Goal: Task Accomplishment & Management: Manage account settings

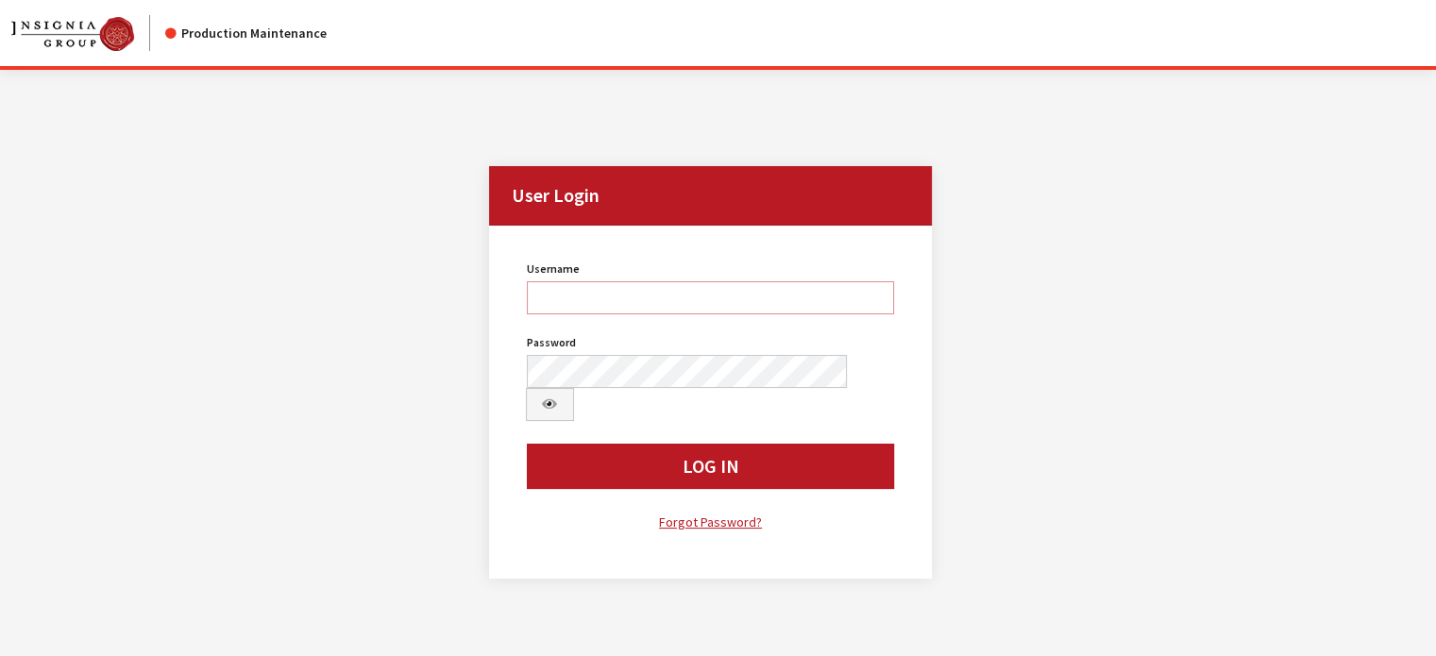
type input "kcallahan"
click at [642, 459] on div "Username kcallahan Username is required. Password Password is required. Log In …" at bounding box center [711, 395] width 391 height 278
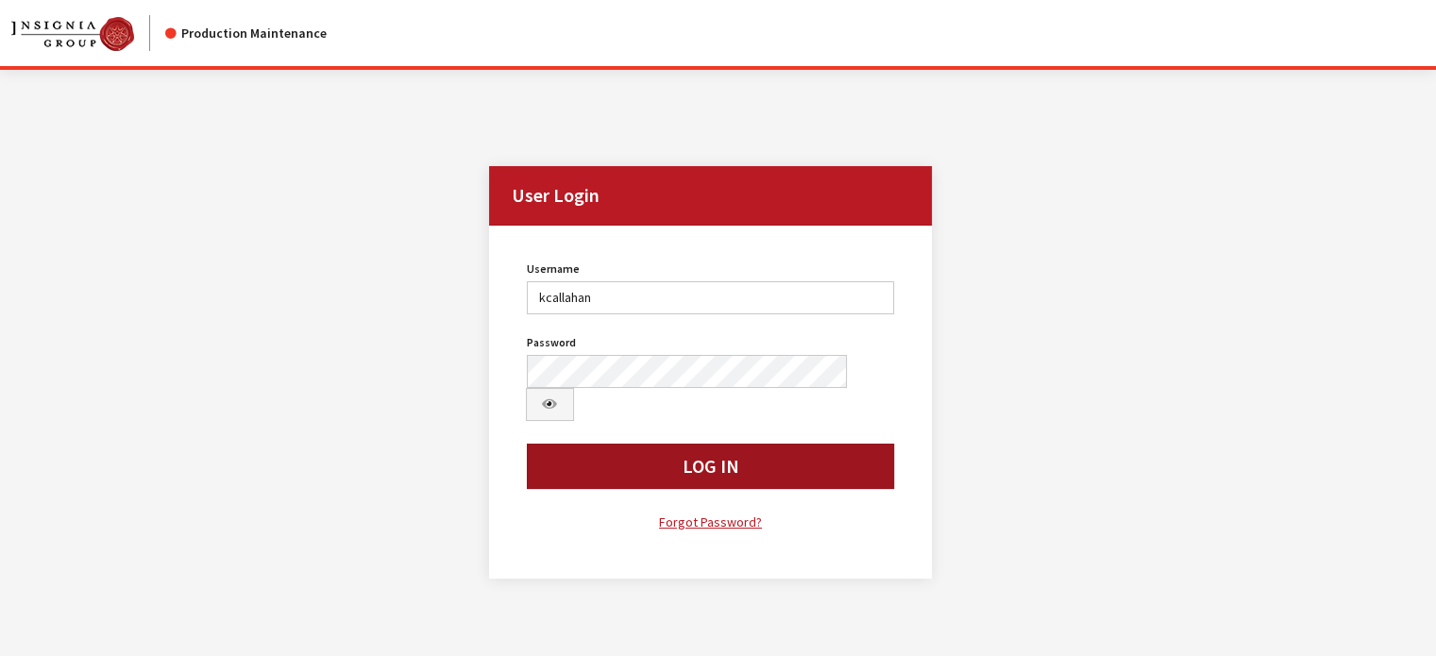
click at [636, 444] on button "Log In" at bounding box center [711, 466] width 368 height 45
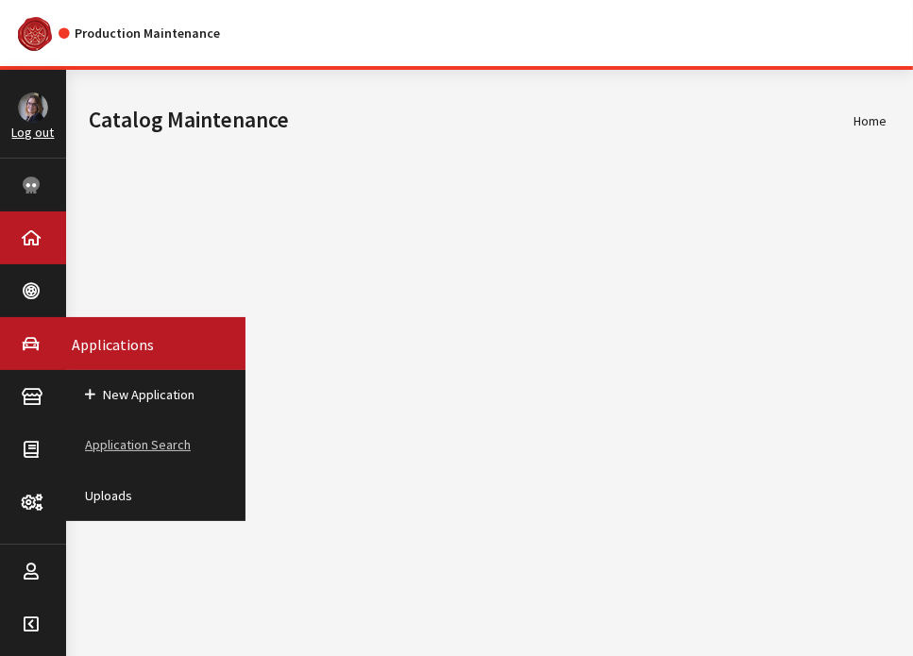
click at [128, 436] on link "Application Search" at bounding box center [155, 445] width 179 height 50
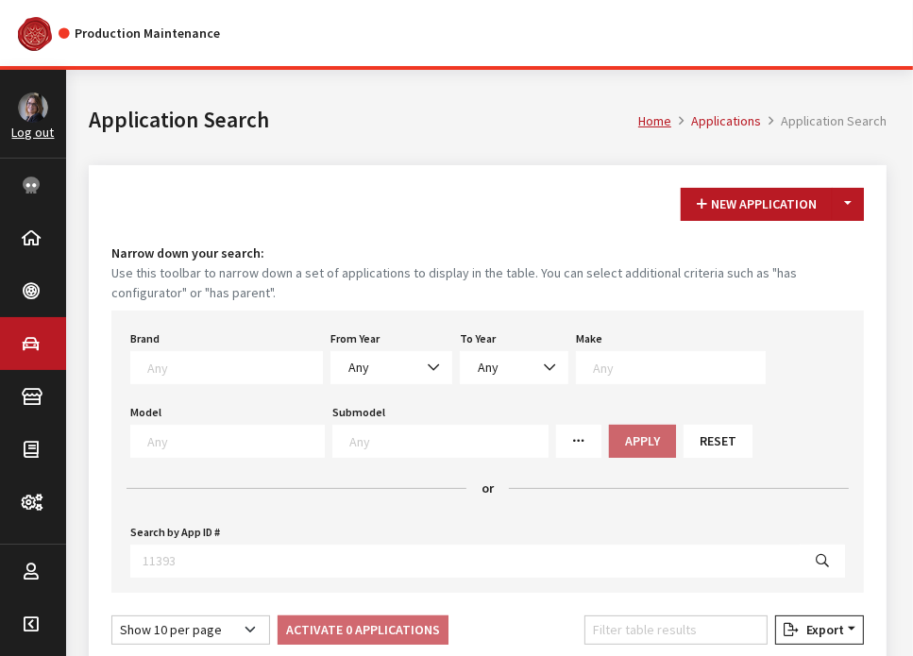
click at [174, 365] on textarea "Search" at bounding box center [234, 367] width 175 height 17
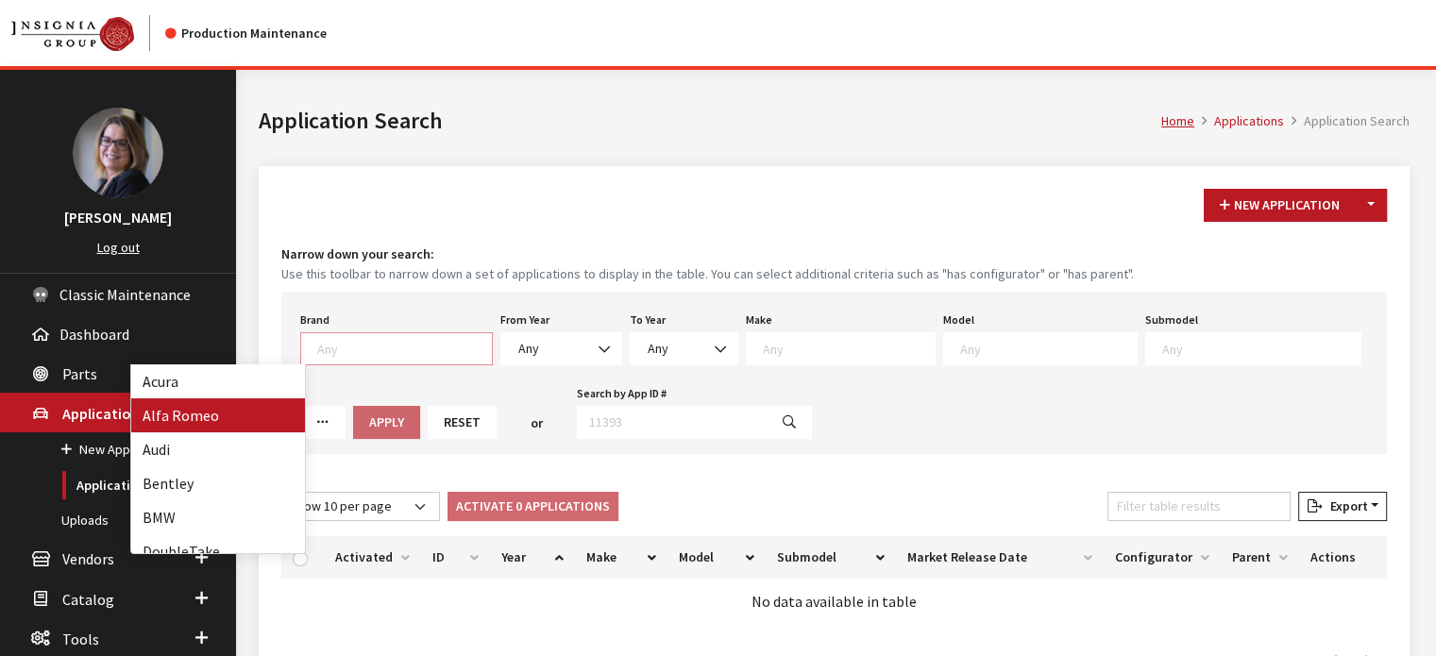
scroll to position [1, 0]
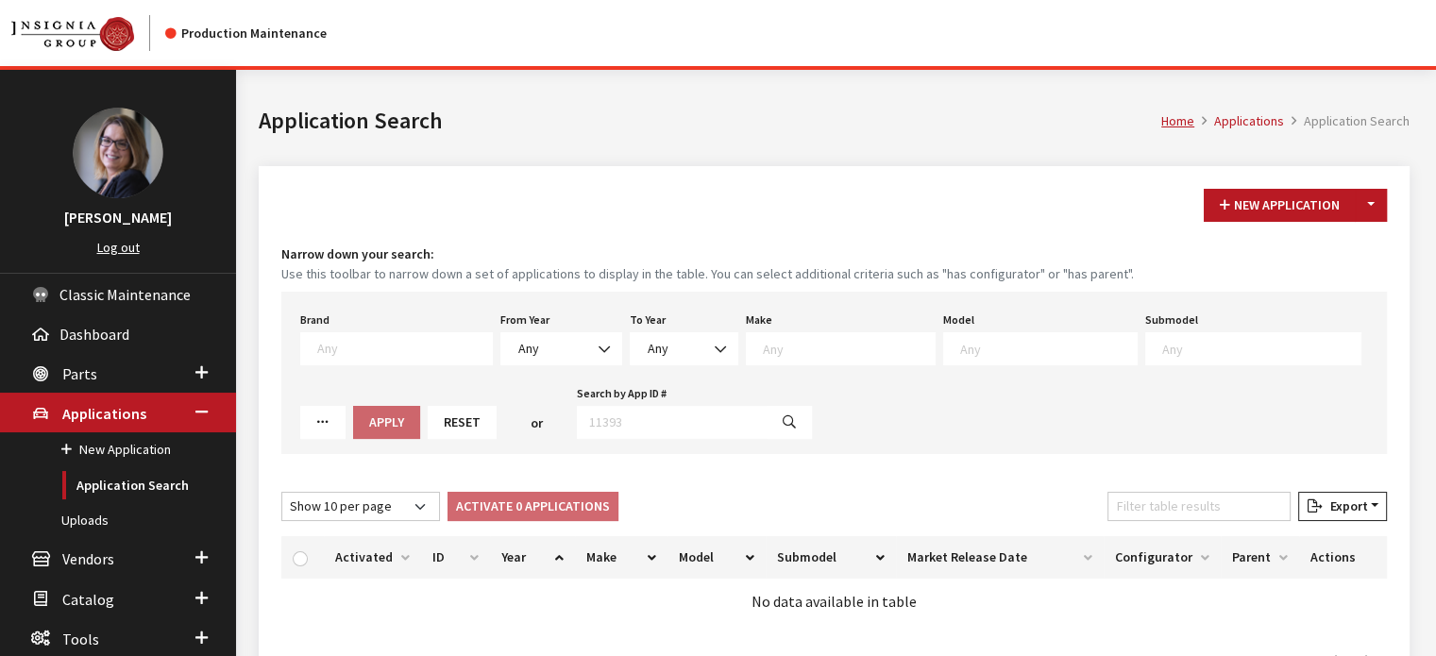
click at [276, 158] on div "Home Applications Application Search Application Search" at bounding box center [834, 118] width 1174 height 96
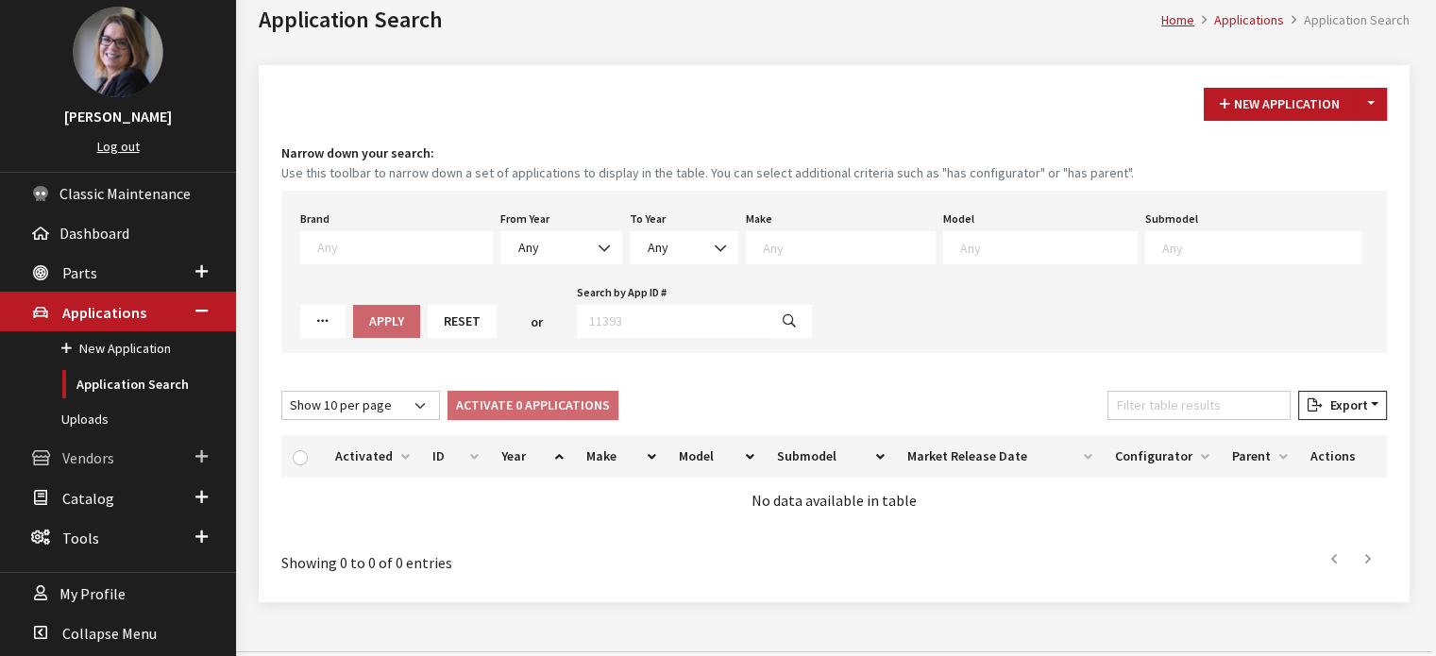
scroll to position [125, 0]
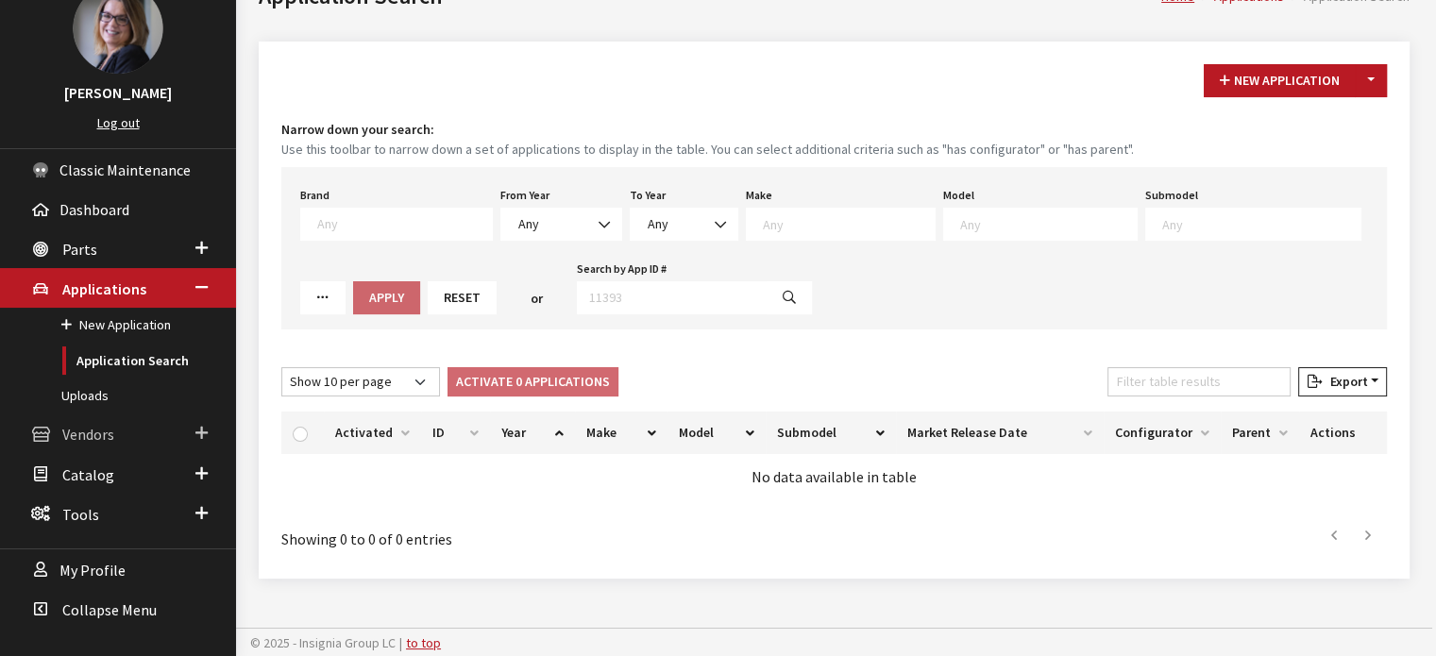
click at [197, 442] on span at bounding box center [201, 433] width 12 height 25
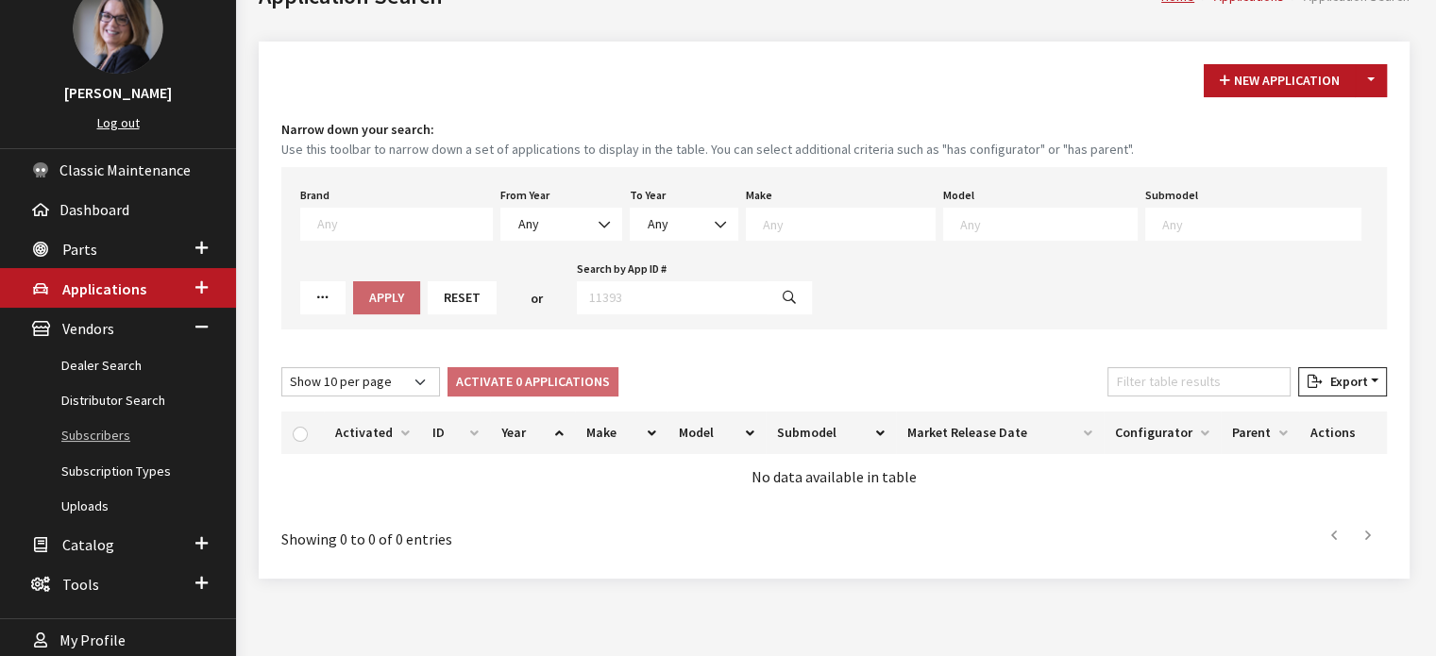
click at [97, 436] on link "Subscribers" at bounding box center [118, 435] width 236 height 35
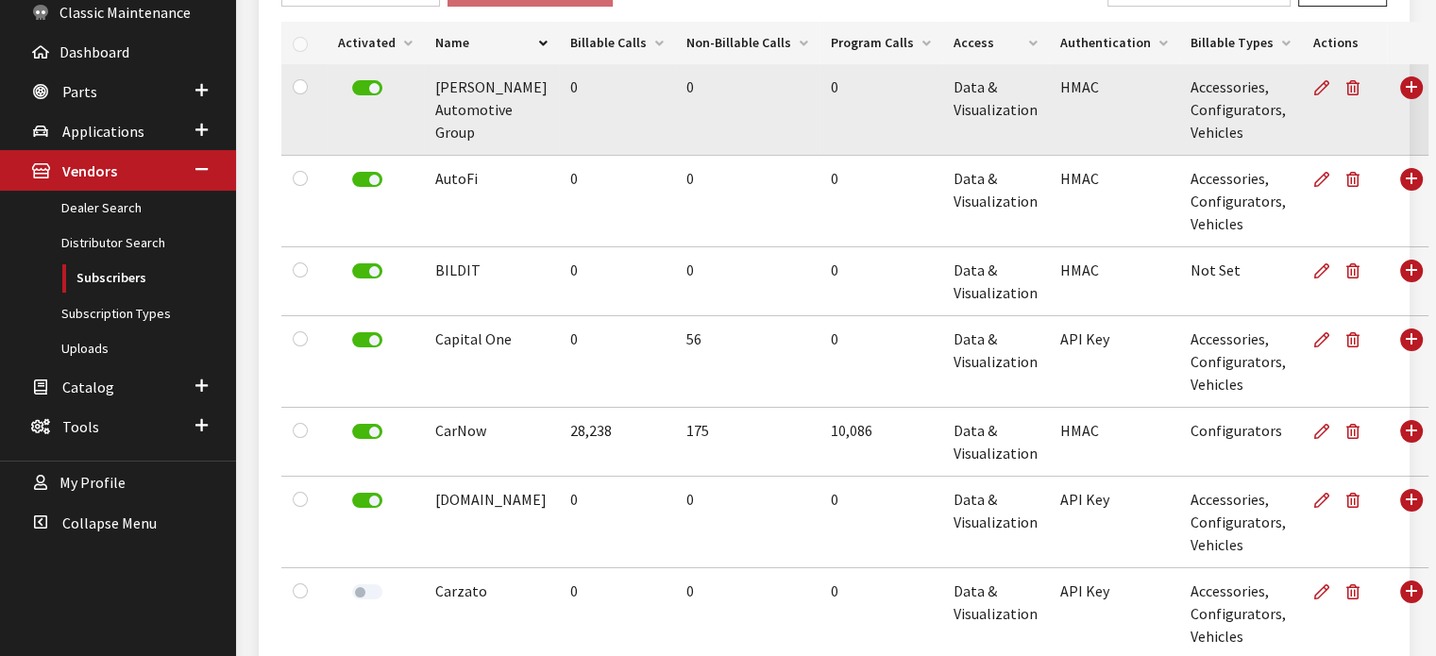
scroll to position [295, 0]
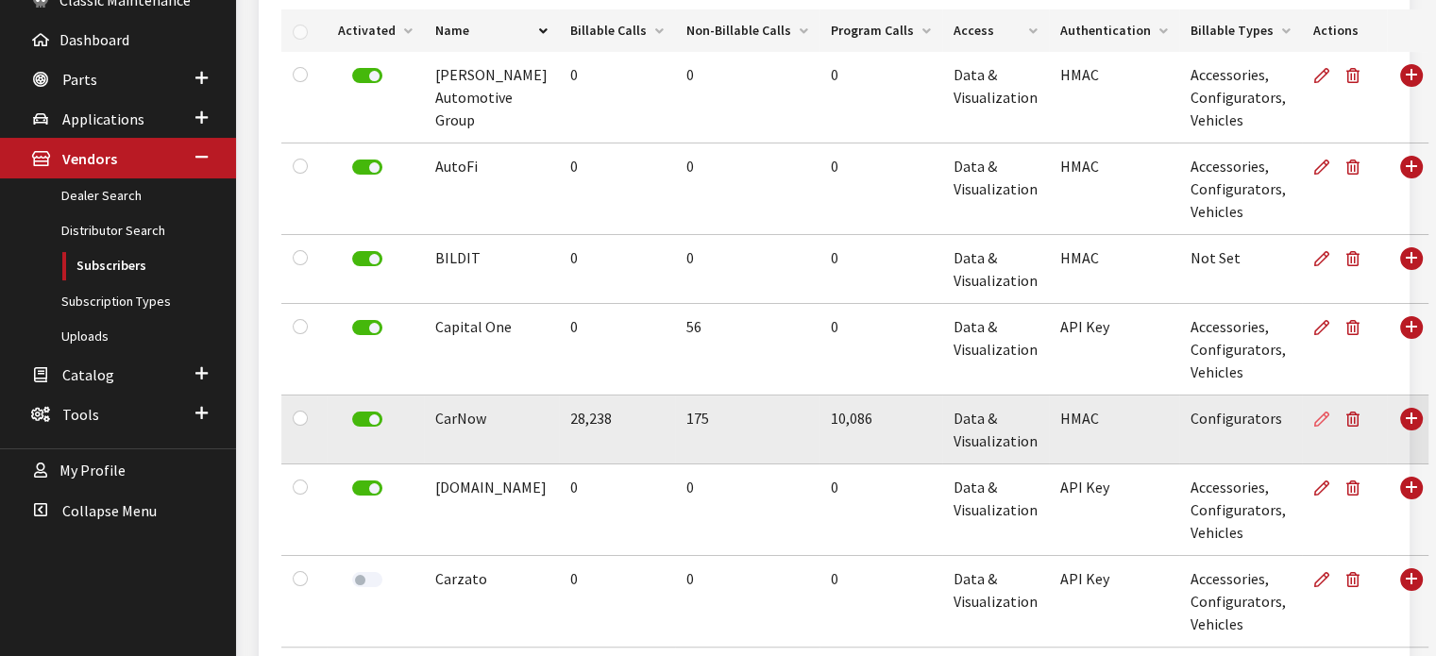
click at [1315, 419] on icon at bounding box center [1322, 420] width 15 height 15
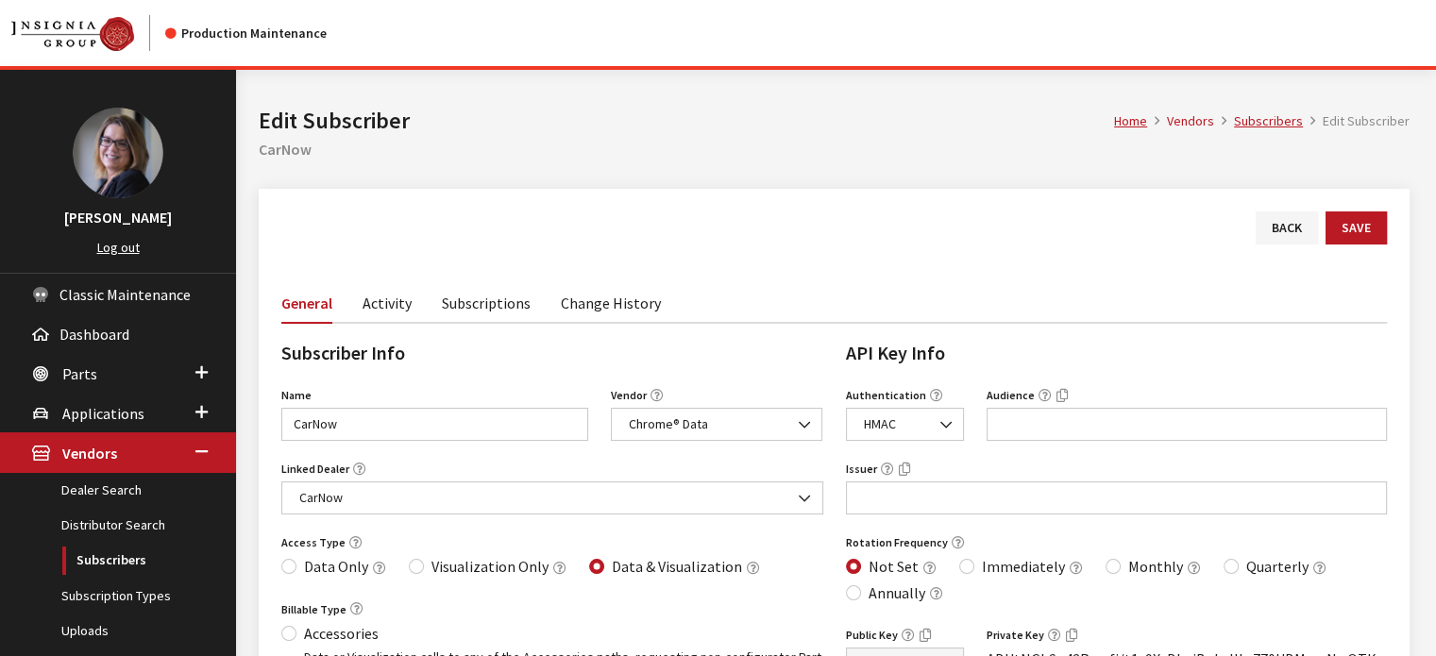
click at [399, 302] on link "Activity" at bounding box center [387, 302] width 49 height 40
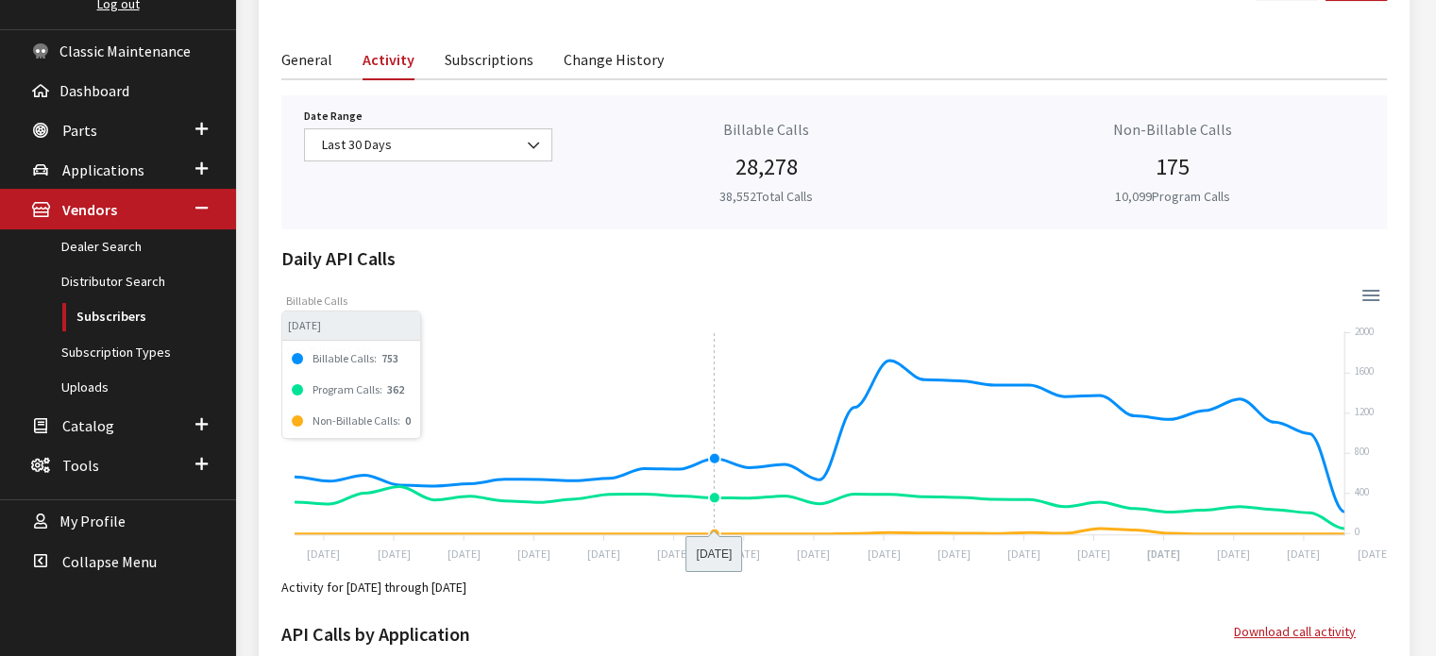
scroll to position [238, 0]
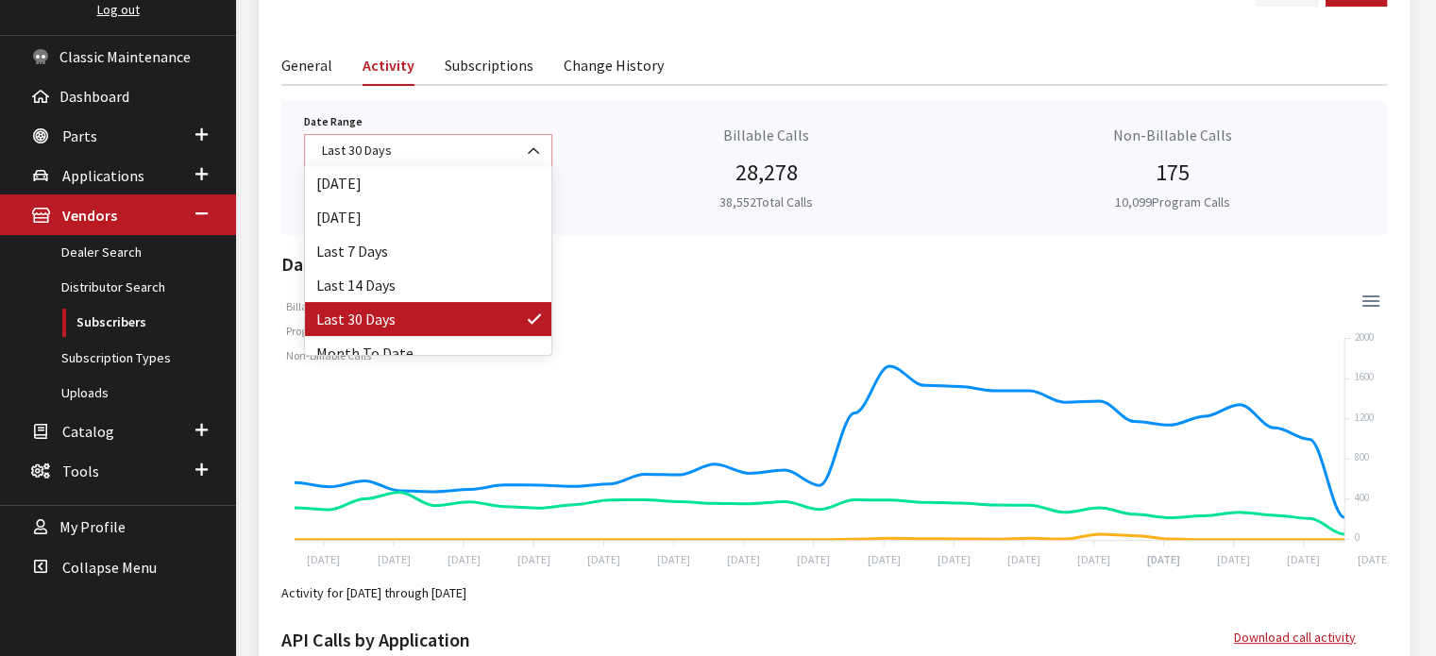
click at [520, 144] on span at bounding box center [535, 151] width 32 height 32
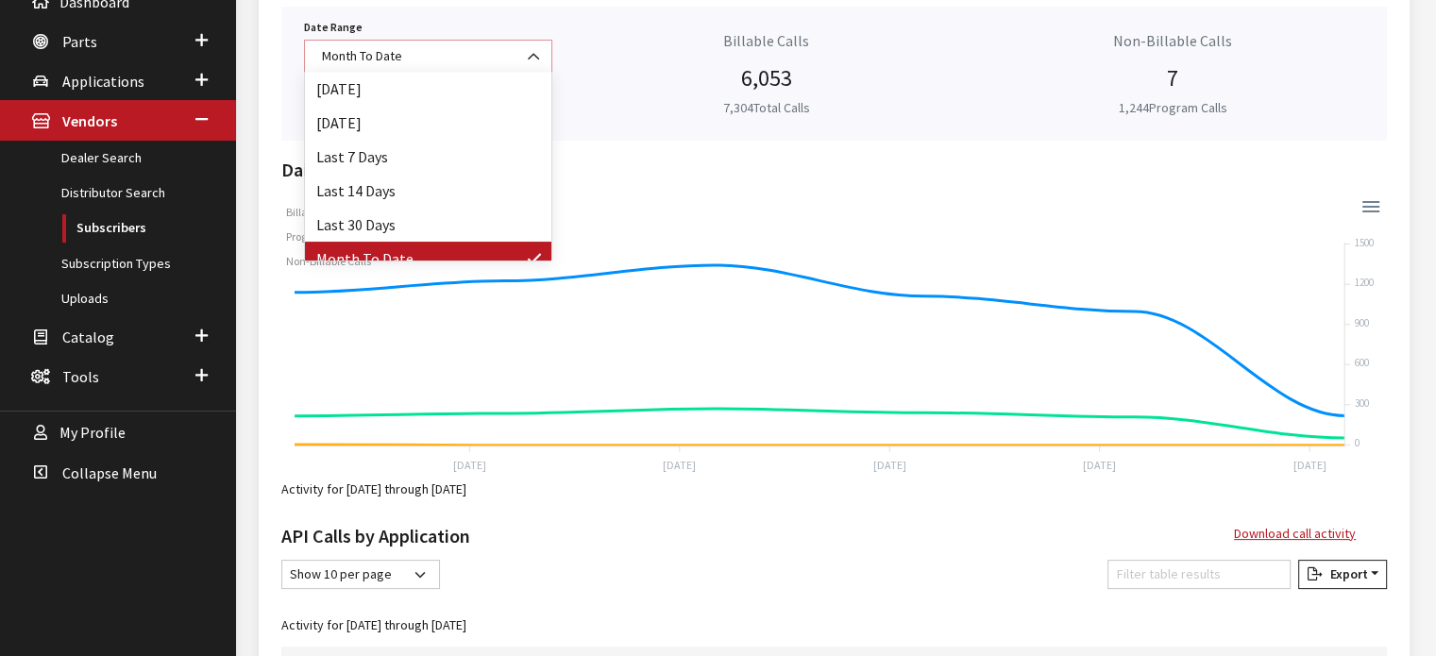
scroll to position [83, 0]
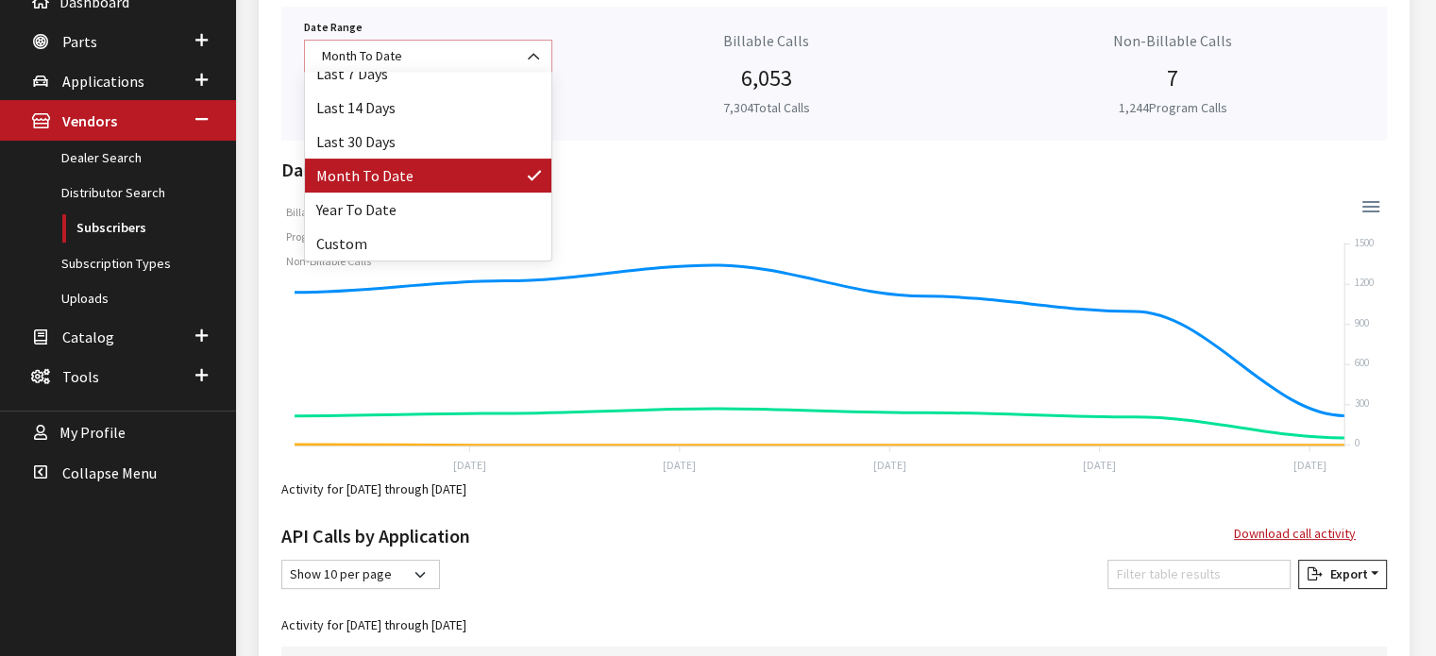
click at [540, 46] on span at bounding box center [535, 57] width 32 height 32
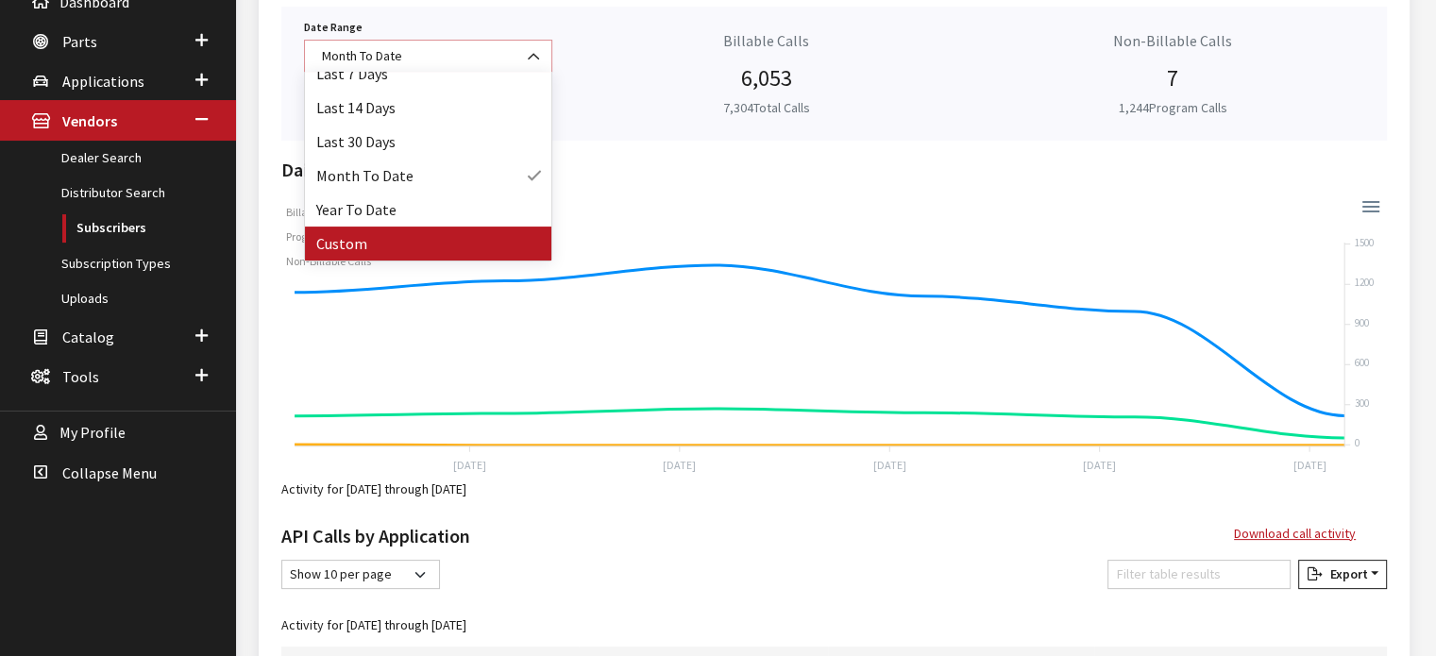
select select "128"
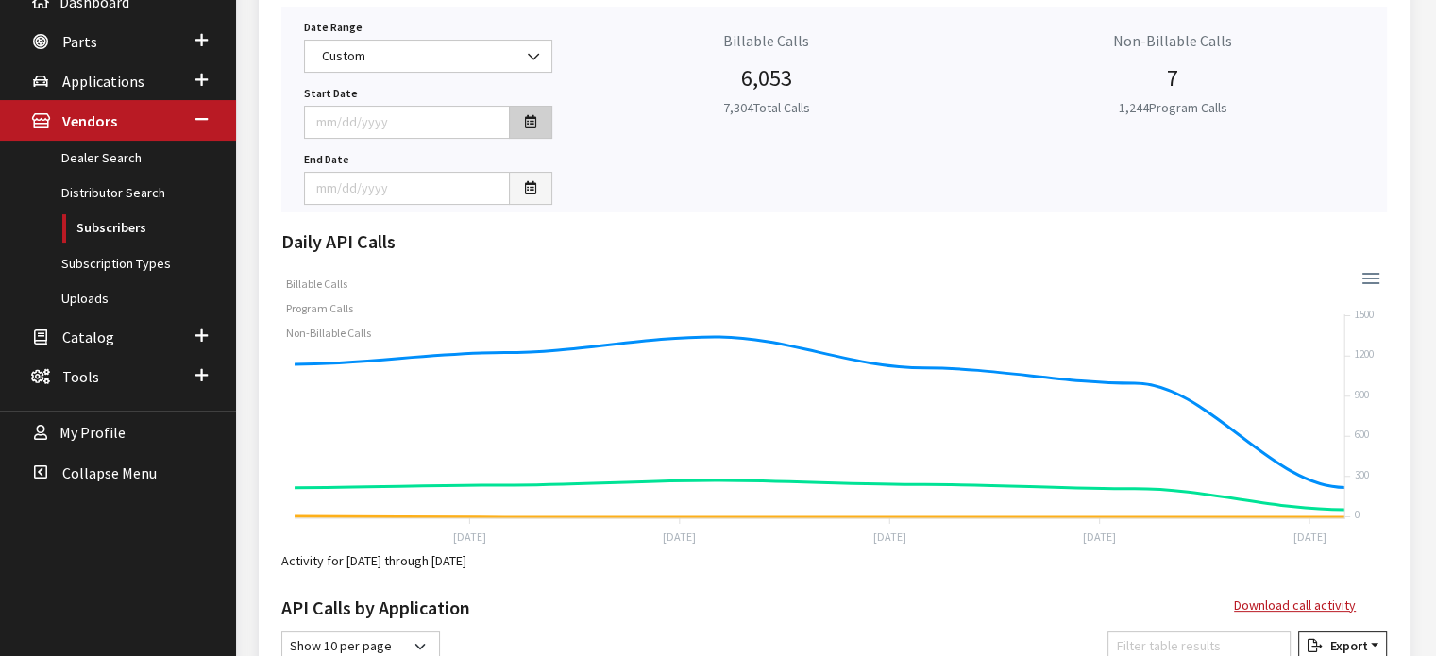
click at [529, 126] on icon "button" at bounding box center [530, 122] width 11 height 13
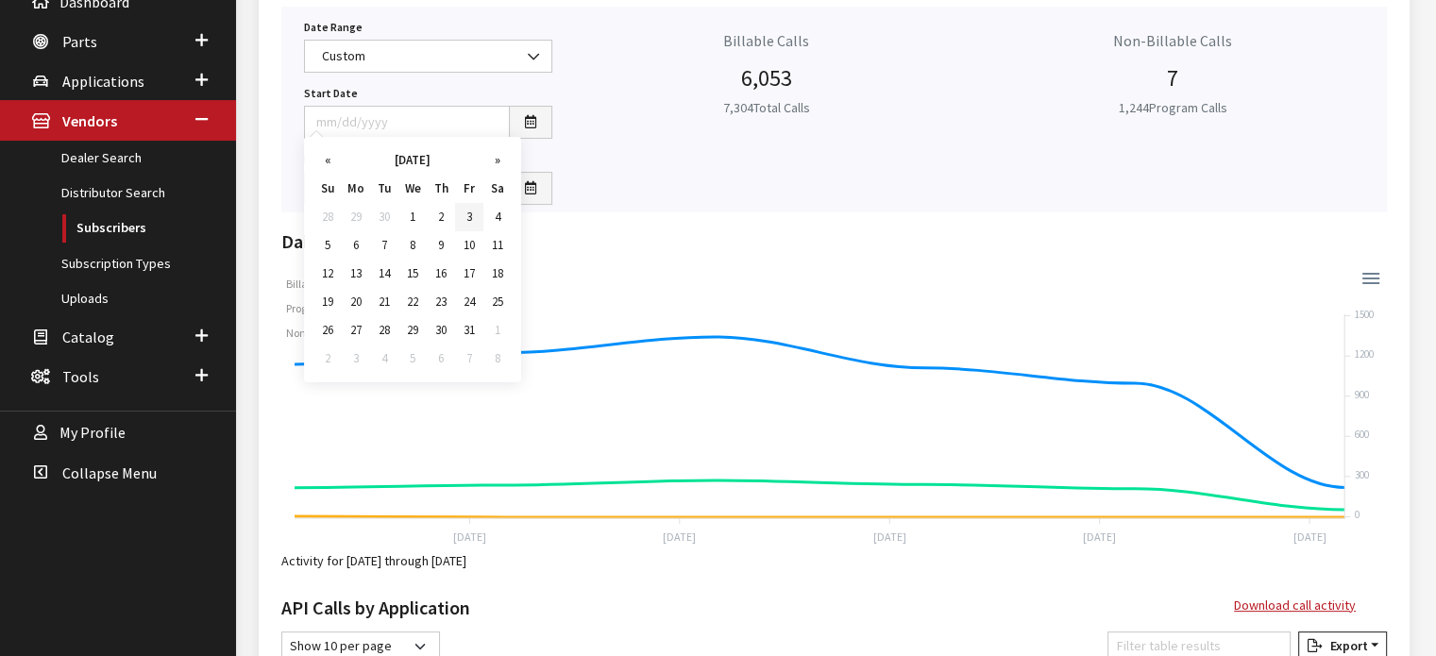
click at [466, 218] on td "3" at bounding box center [469, 217] width 28 height 28
type input "[DATE]"
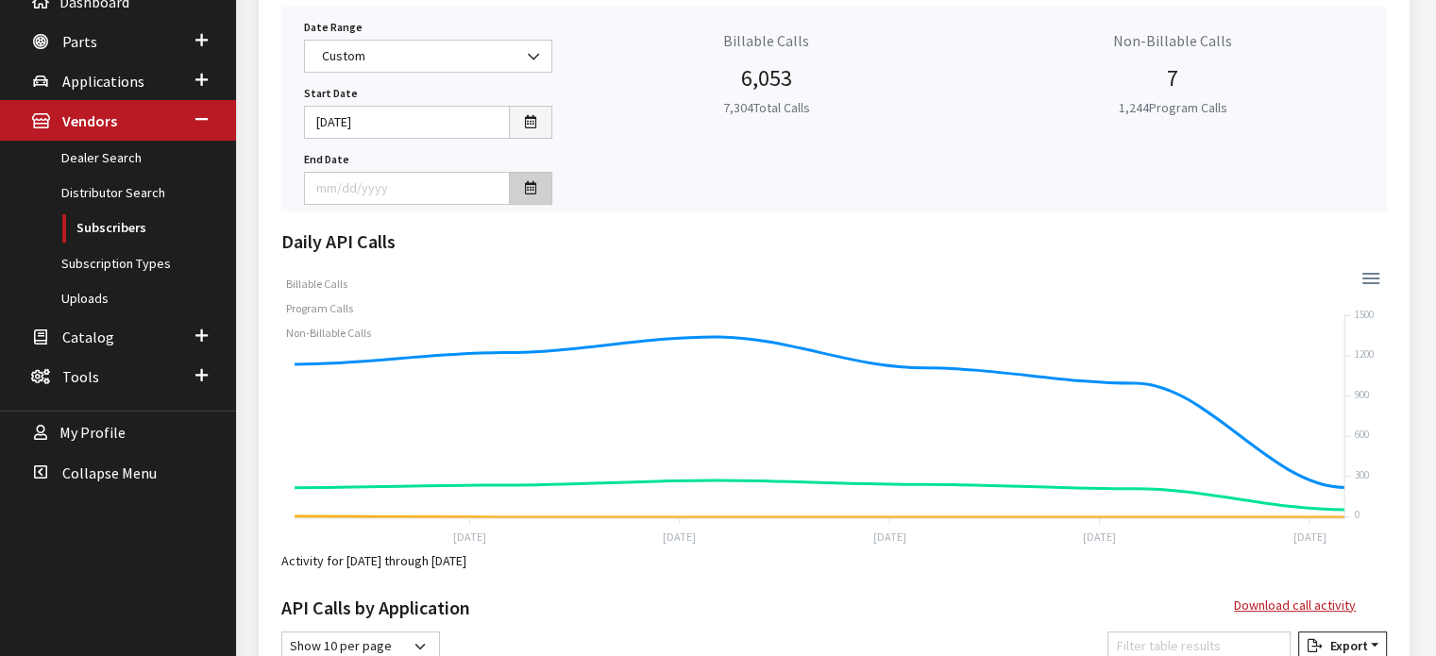
click at [534, 187] on icon "button" at bounding box center [530, 188] width 11 height 13
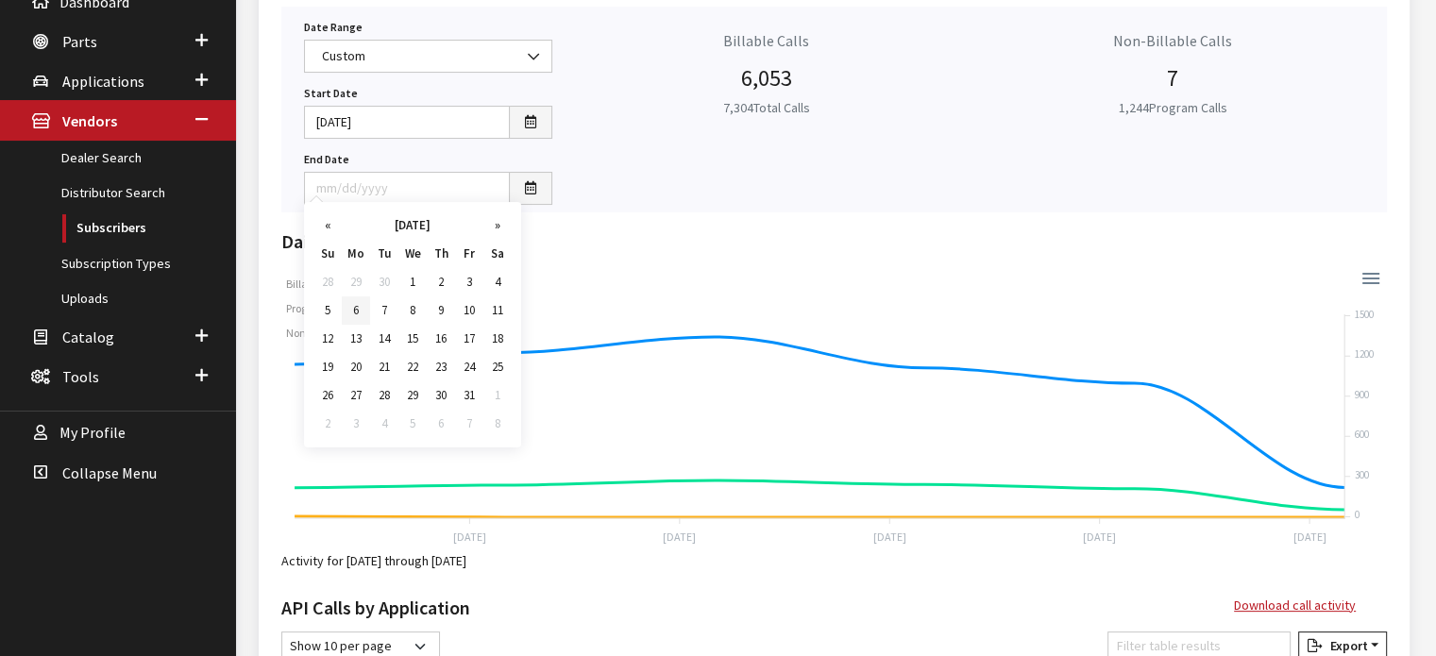
click at [351, 319] on td "6" at bounding box center [356, 311] width 28 height 28
type input "[DATE]"
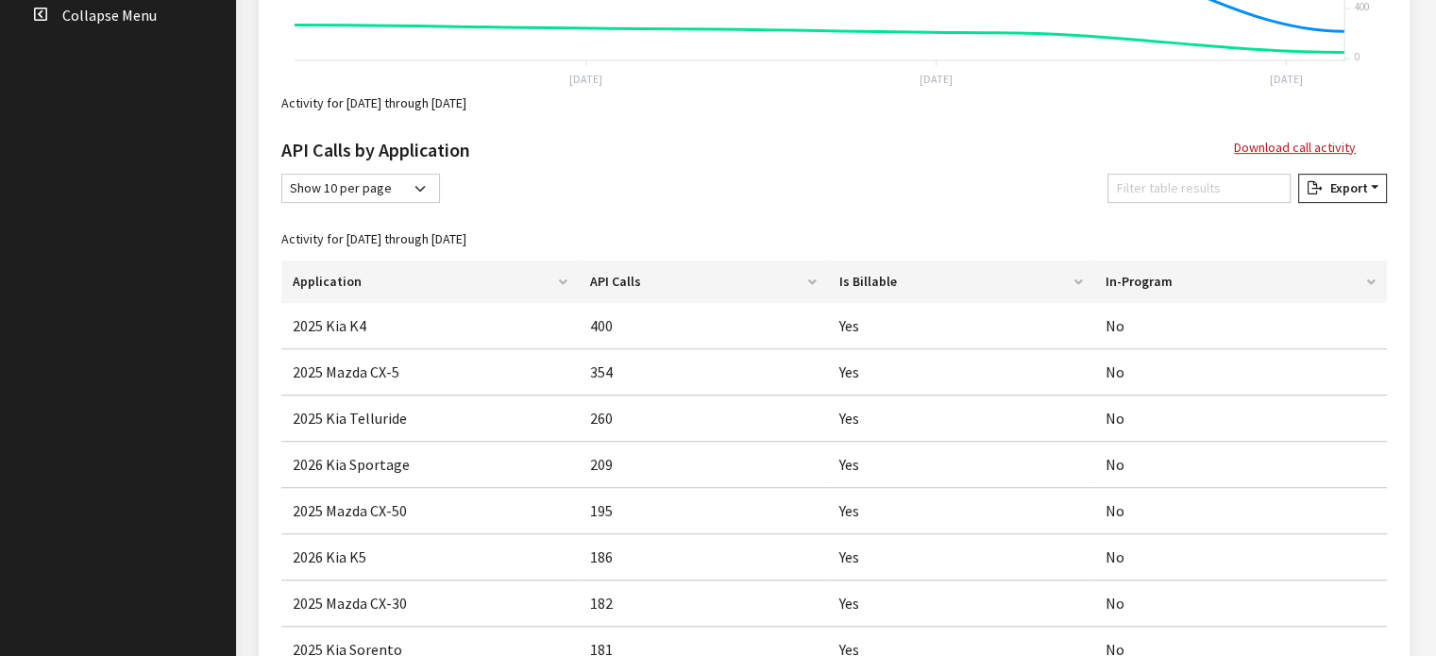
scroll to position [791, 0]
click at [410, 178] on select "Show 10 per page Show 25 per page Show 50 per page Show 100 per page Show 1000 …" at bounding box center [360, 187] width 159 height 29
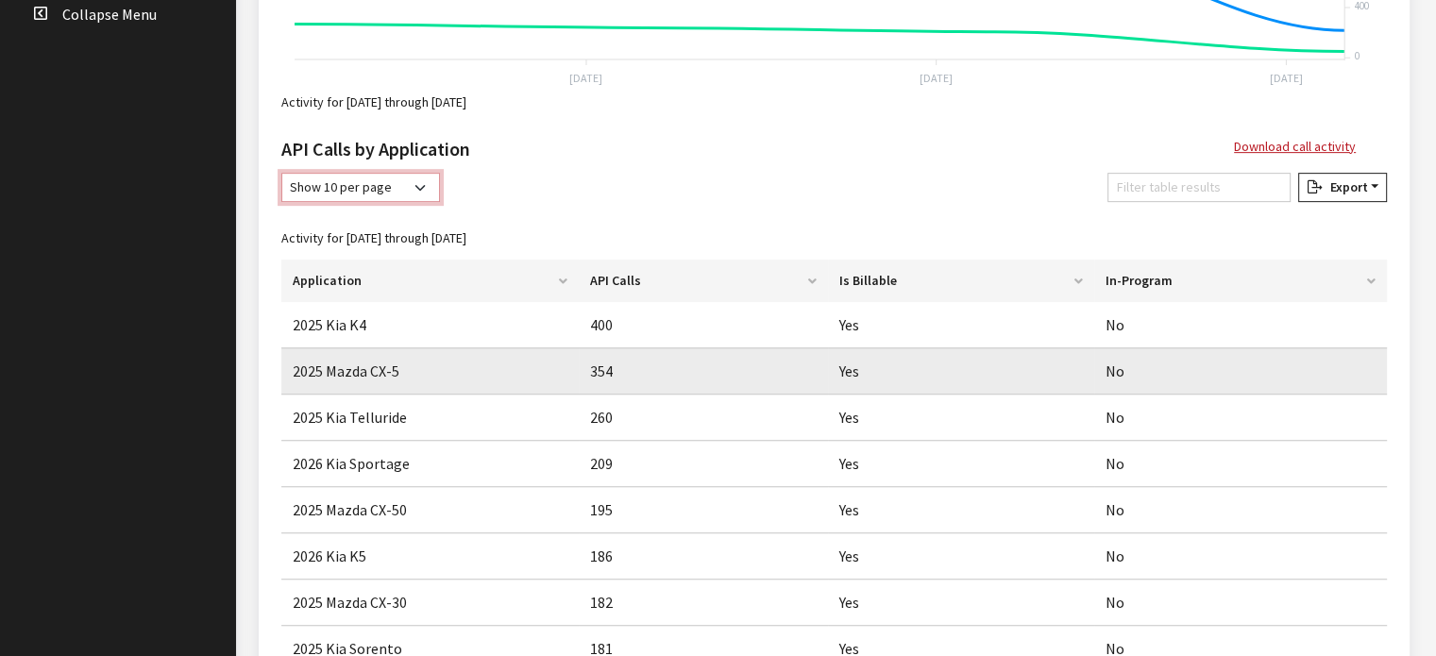
select select "1000"
click at [281, 173] on select "Show 10 per page Show 25 per page Show 50 per page Show 100 per page Show 1000 …" at bounding box center [360, 187] width 159 height 29
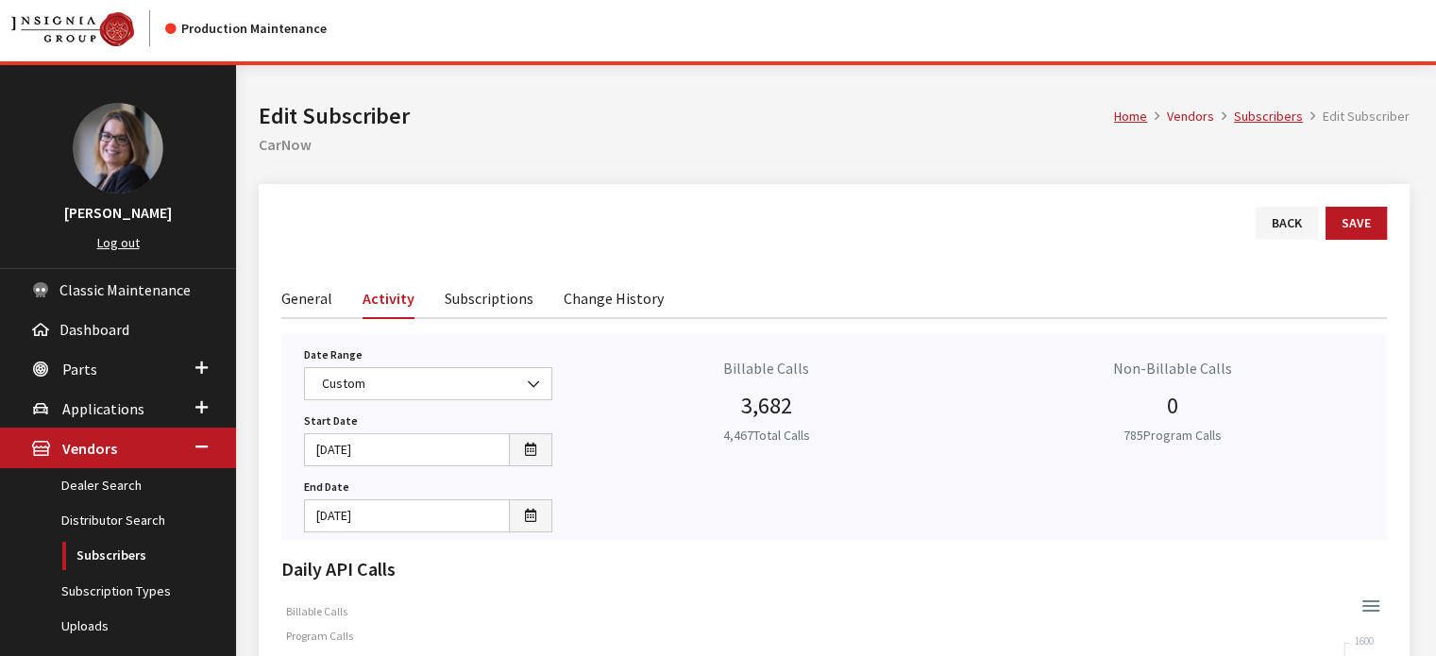
scroll to position [0, 0]
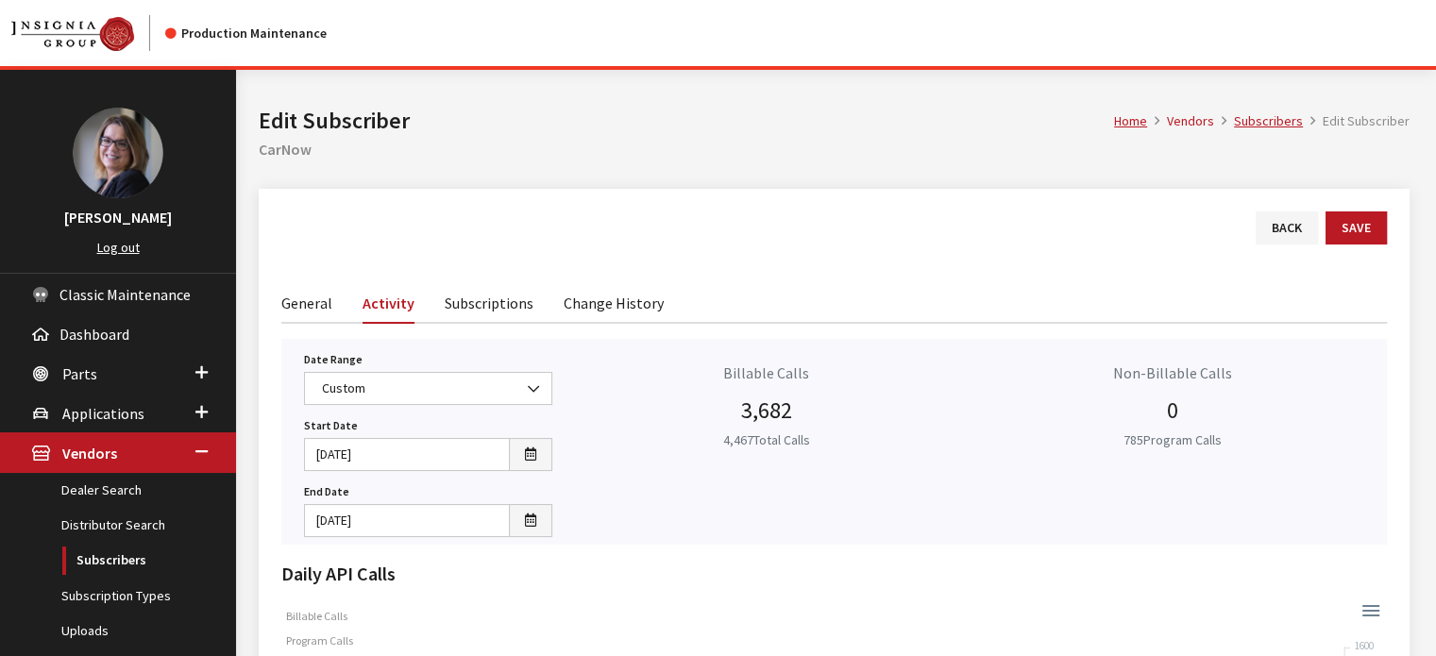
click at [793, 215] on div "Back Save" at bounding box center [834, 247] width 1129 height 71
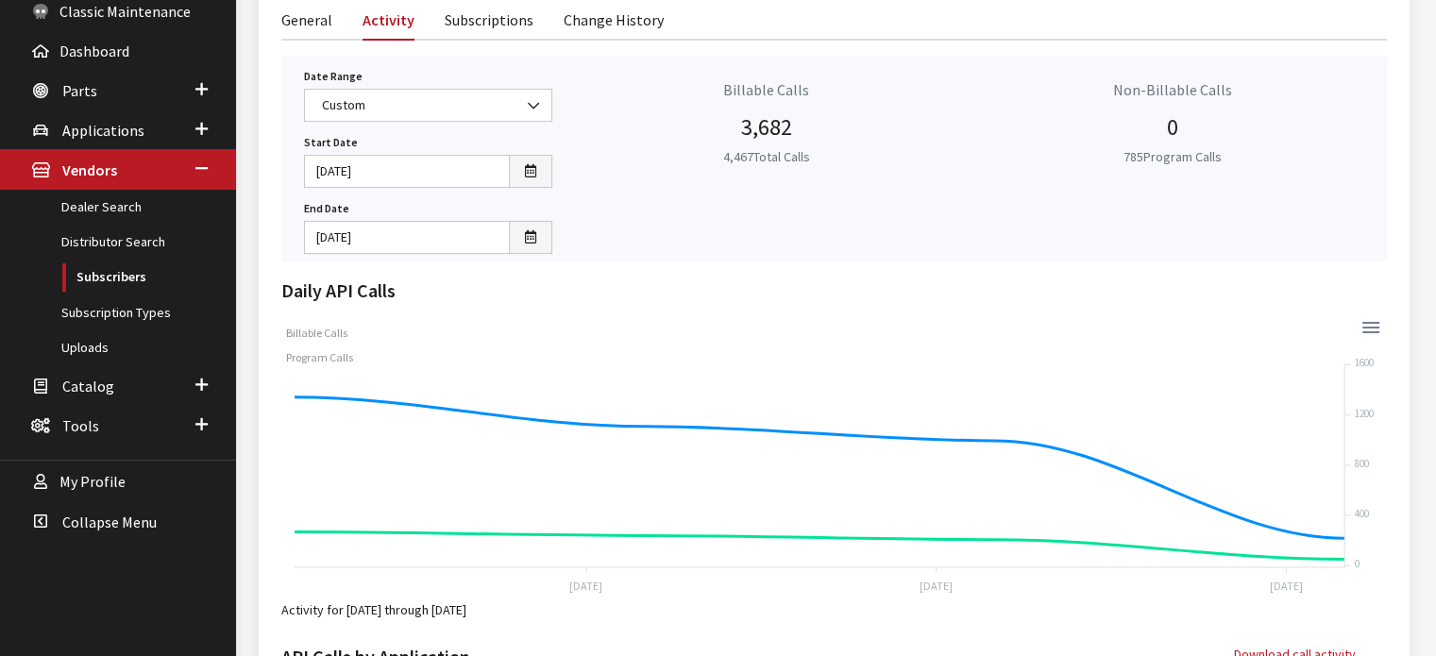
scroll to position [285, 0]
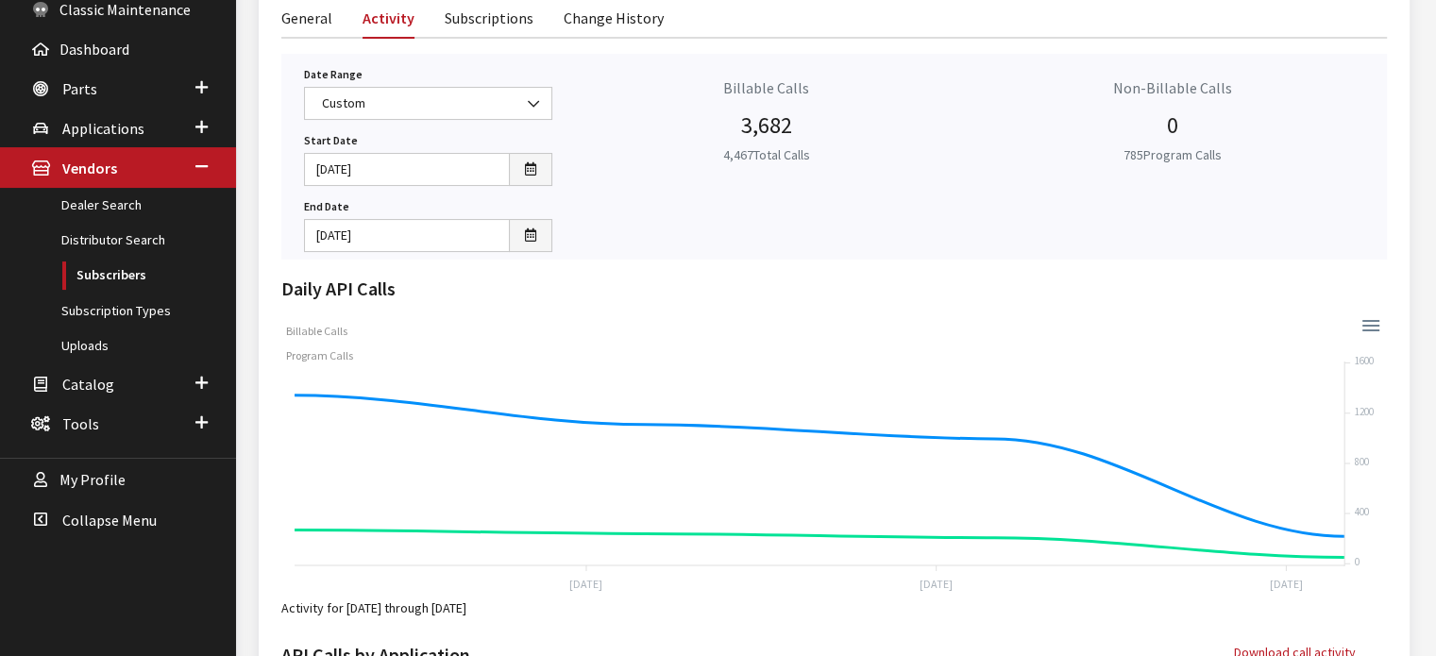
click at [507, 27] on link "Subscriptions" at bounding box center [489, 17] width 89 height 40
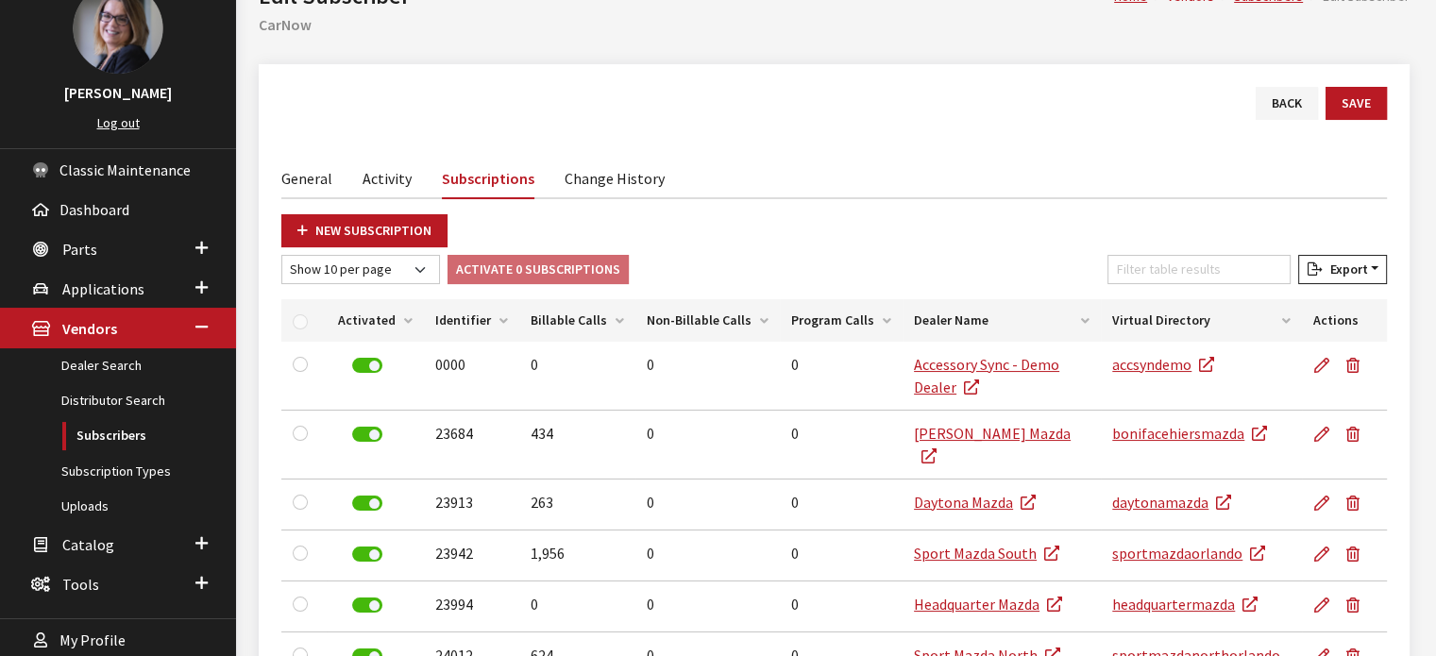
scroll to position [170, 0]
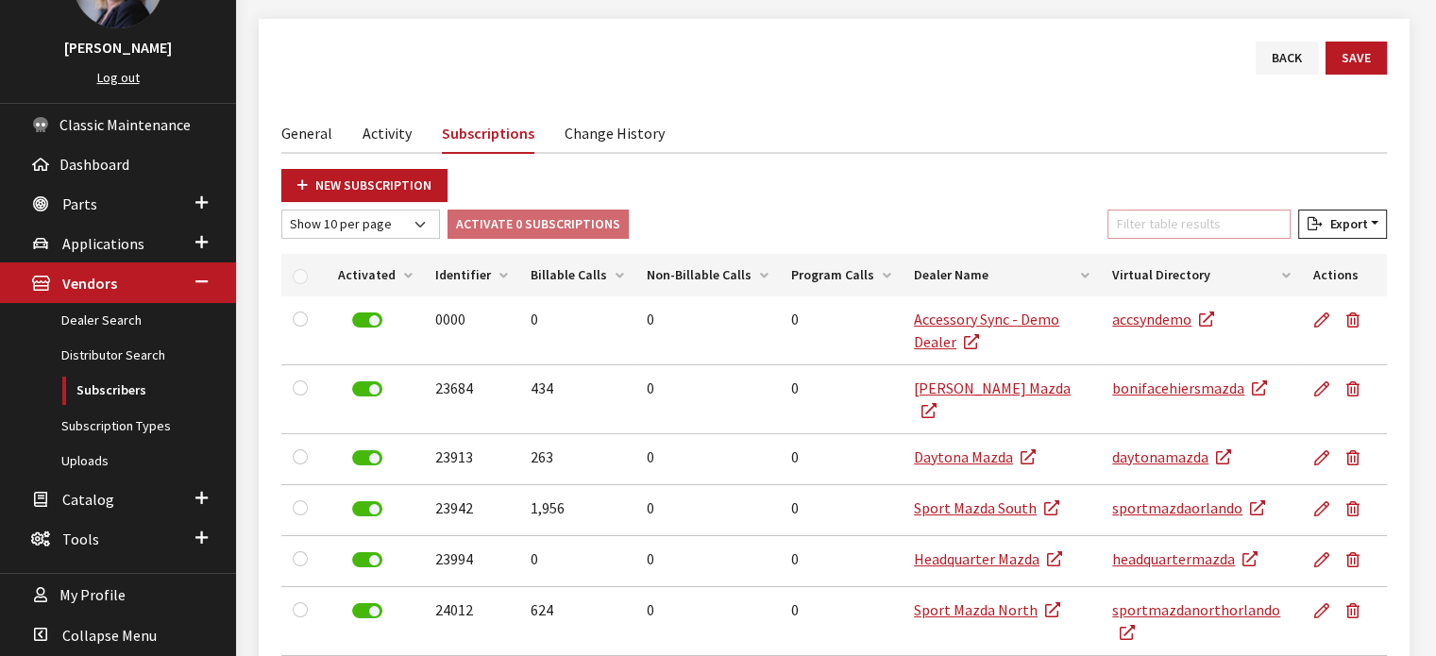
click at [1201, 213] on input "Filter table results" at bounding box center [1199, 224] width 183 height 29
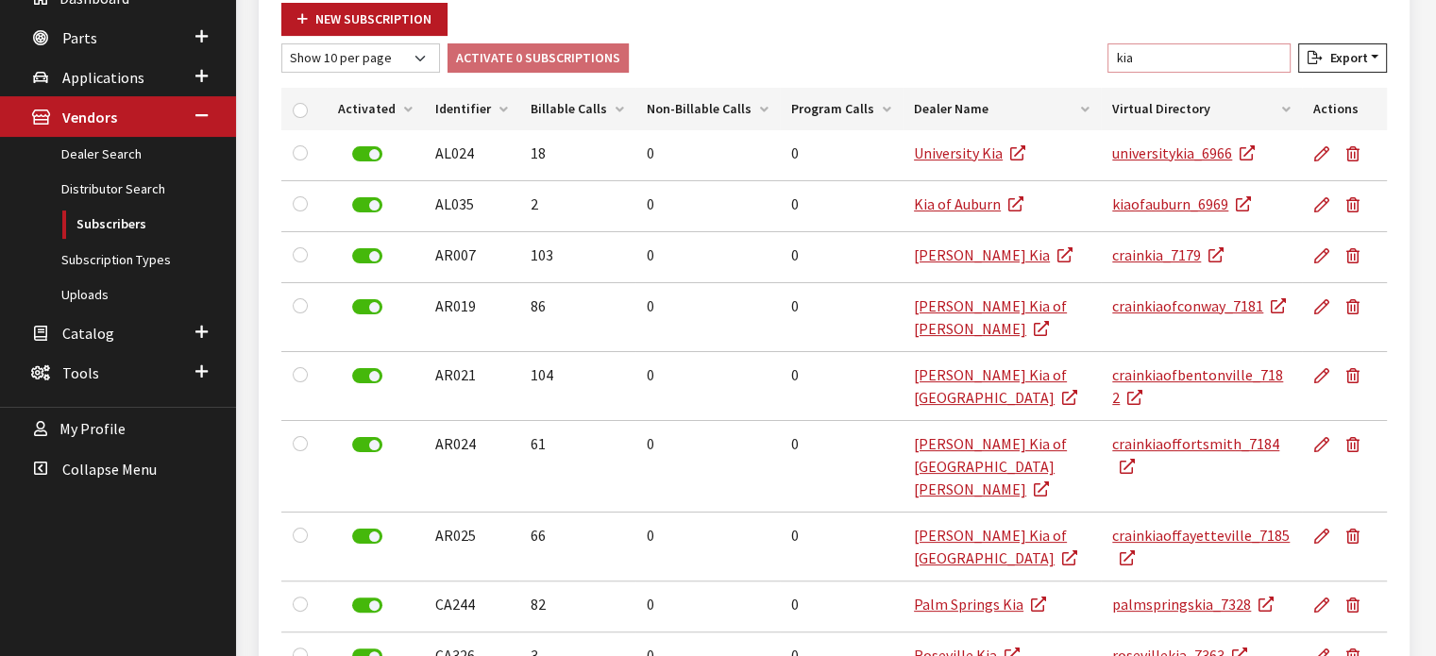
scroll to position [323, 0]
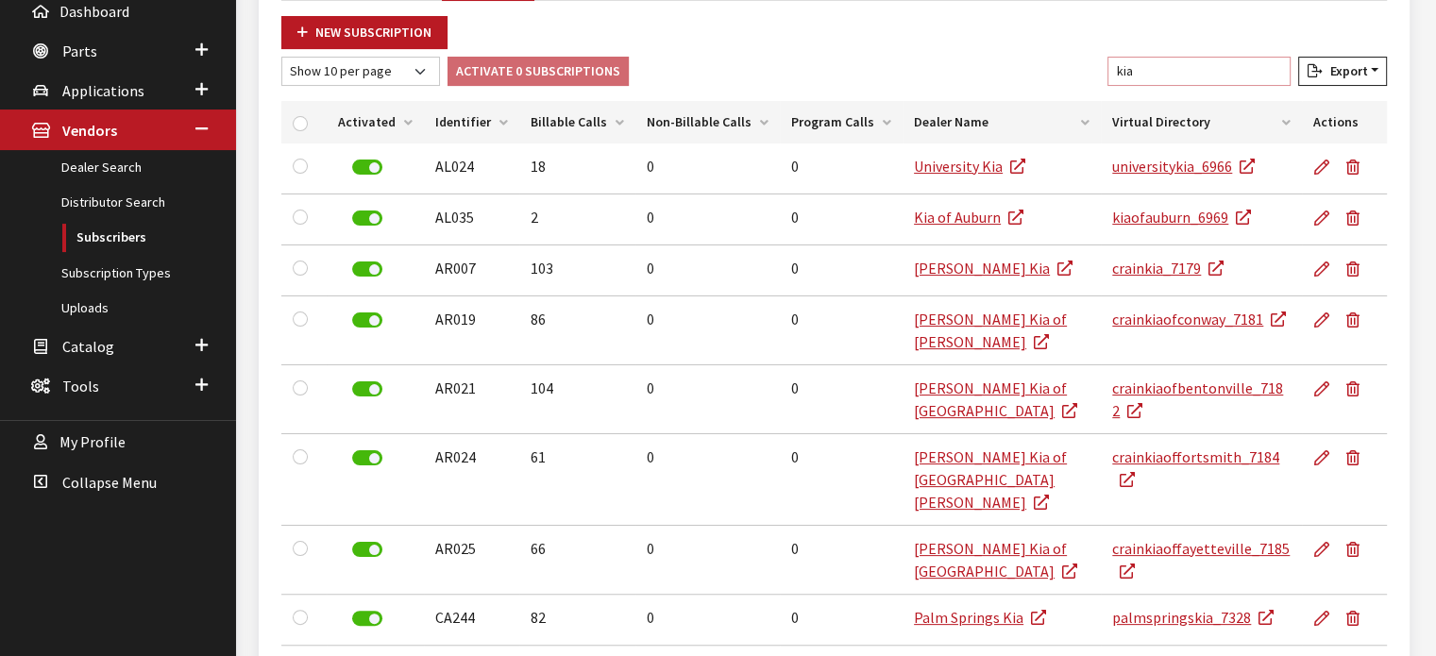
type input "kia"
click at [416, 74] on select "Show 10 per page Show 25 per page Show 50 per page Show 100 per page Show 1000 …" at bounding box center [360, 71] width 159 height 29
select select "1000"
click at [281, 57] on select "Show 10 per page Show 25 per page Show 50 per page Show 100 per page Show 1000 …" at bounding box center [360, 71] width 159 height 29
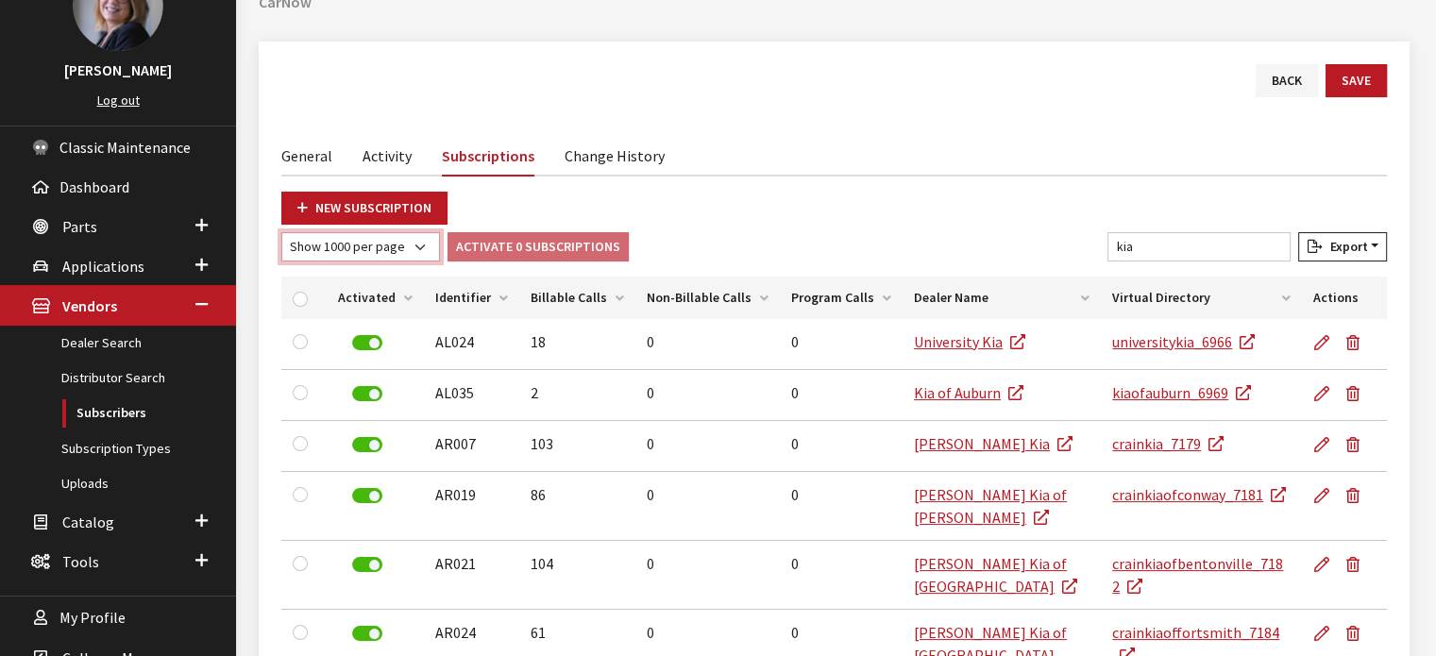
scroll to position [144, 0]
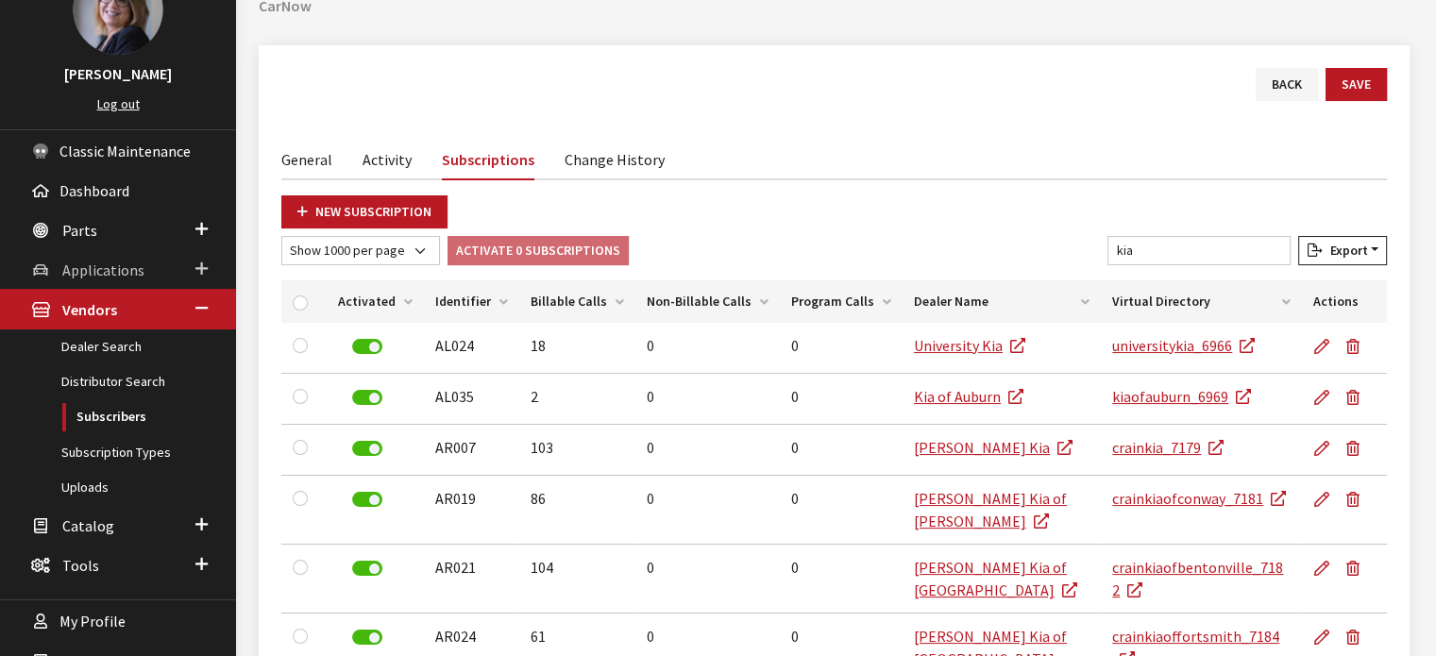
click at [136, 269] on span "Applications" at bounding box center [103, 270] width 82 height 19
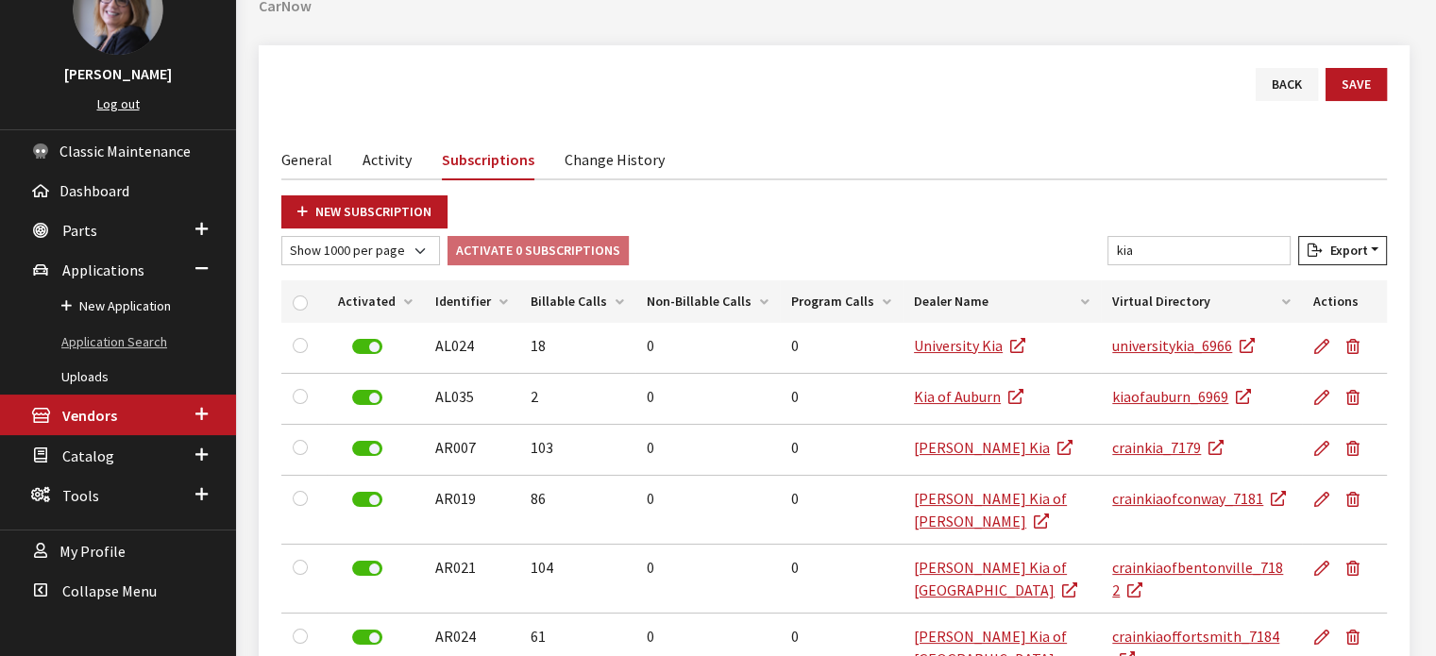
click at [132, 333] on link "Application Search" at bounding box center [118, 342] width 236 height 35
click at [134, 343] on link "Application Search" at bounding box center [118, 342] width 236 height 35
